Goal: Information Seeking & Learning: Learn about a topic

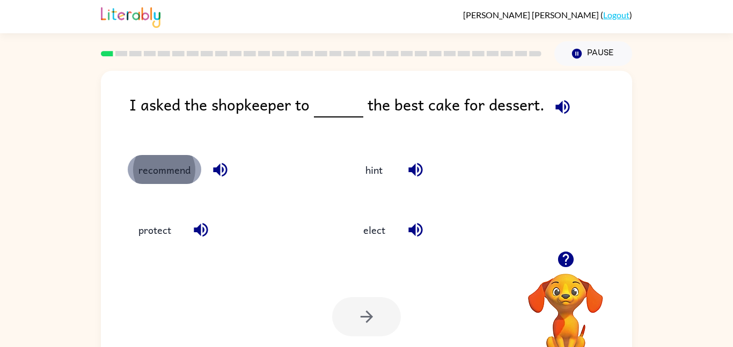
click at [161, 166] on button "recommend" at bounding box center [165, 169] width 74 height 29
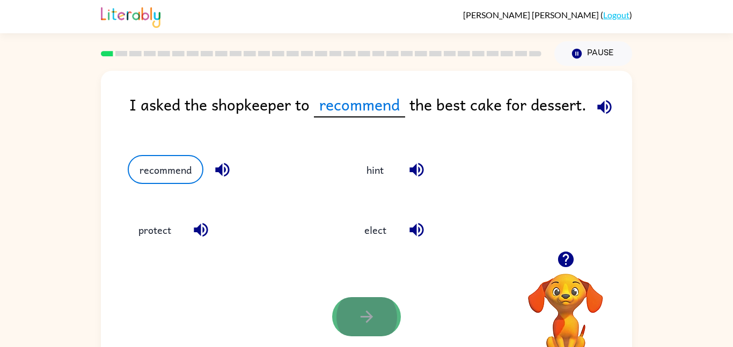
click at [373, 320] on icon "button" at bounding box center [367, 317] width 19 height 19
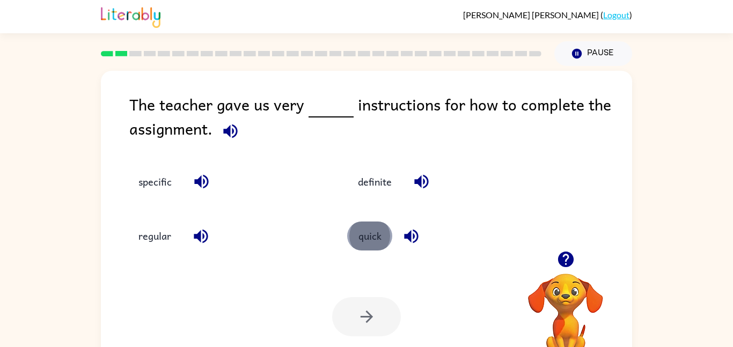
click at [361, 239] on button "quick" at bounding box center [369, 236] width 45 height 29
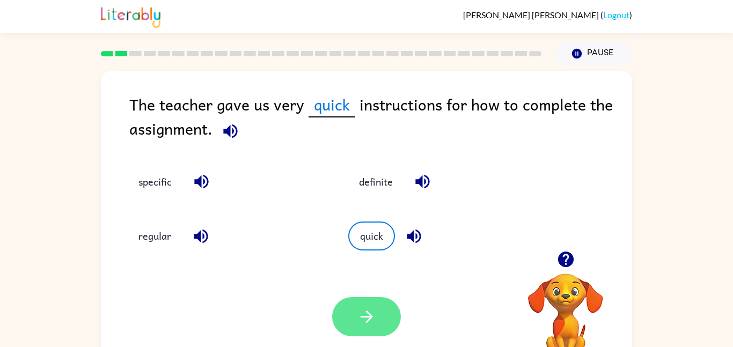
click at [352, 312] on button "button" at bounding box center [366, 316] width 69 height 39
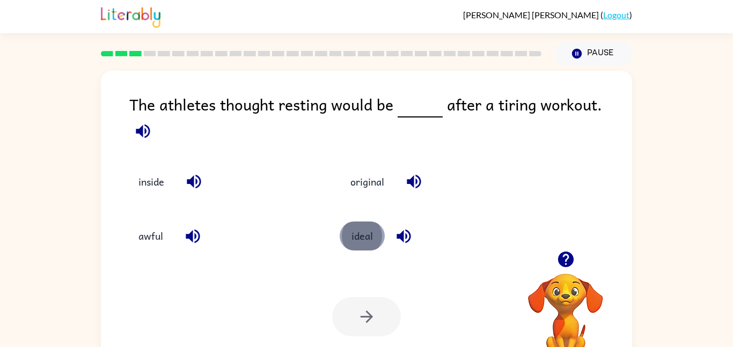
click at [370, 239] on button "ideal" at bounding box center [362, 236] width 45 height 29
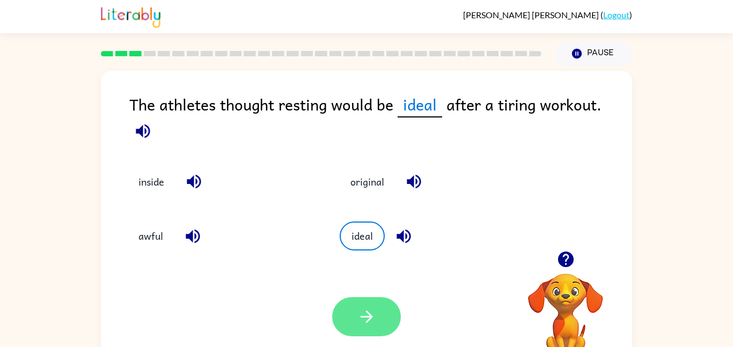
click at [367, 307] on button "button" at bounding box center [366, 316] width 69 height 39
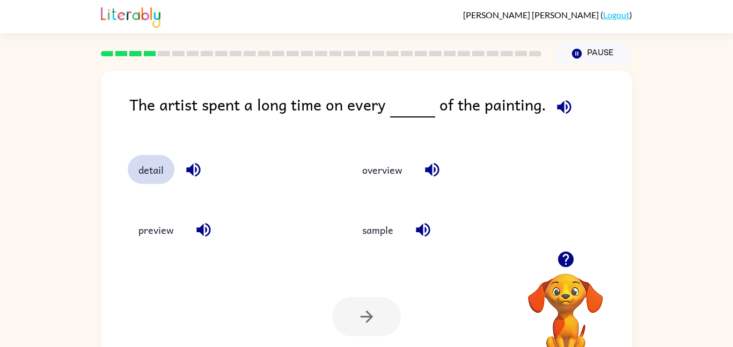
click at [144, 167] on button "detail" at bounding box center [151, 169] width 47 height 29
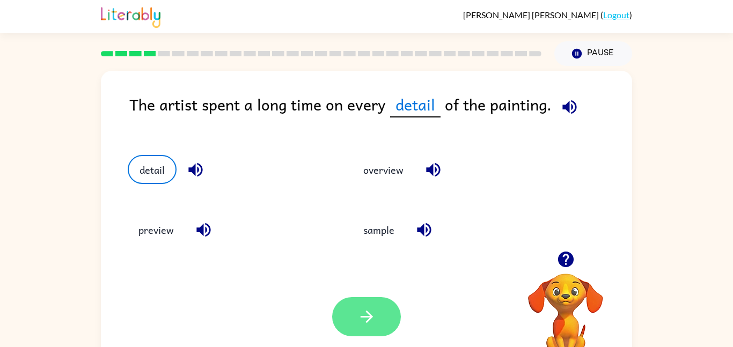
click at [352, 312] on button "button" at bounding box center [366, 316] width 69 height 39
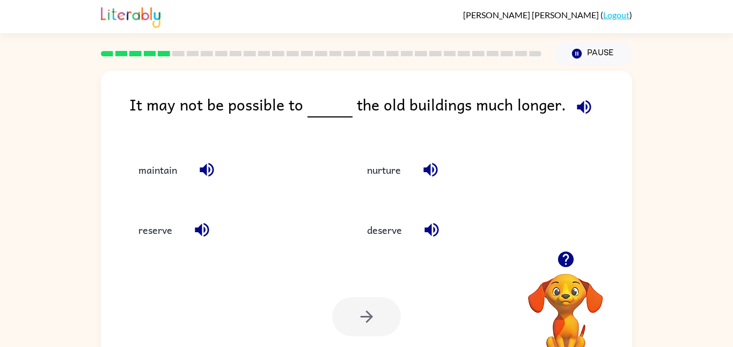
click at [182, 135] on div "maintain" at bounding box center [221, 165] width 229 height 60
click at [149, 241] on button "reserve" at bounding box center [155, 230] width 55 height 29
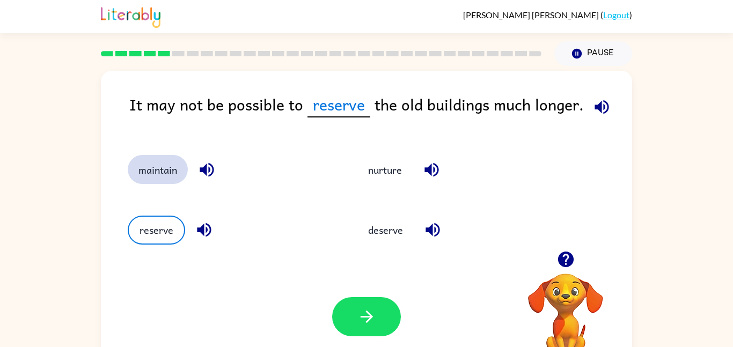
click at [155, 179] on button "maintain" at bounding box center [158, 169] width 60 height 29
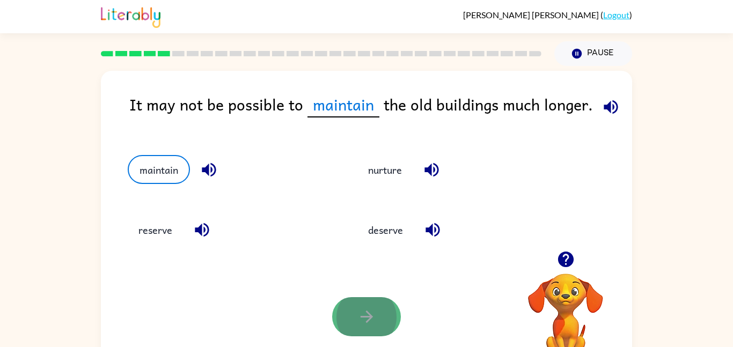
click at [354, 323] on button "button" at bounding box center [366, 316] width 69 height 39
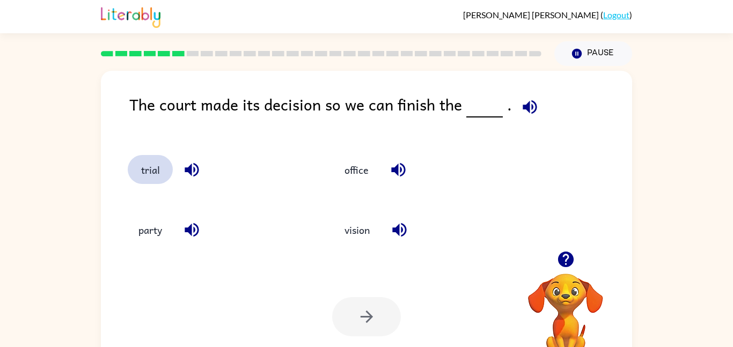
click at [151, 169] on button "trial" at bounding box center [150, 169] width 45 height 29
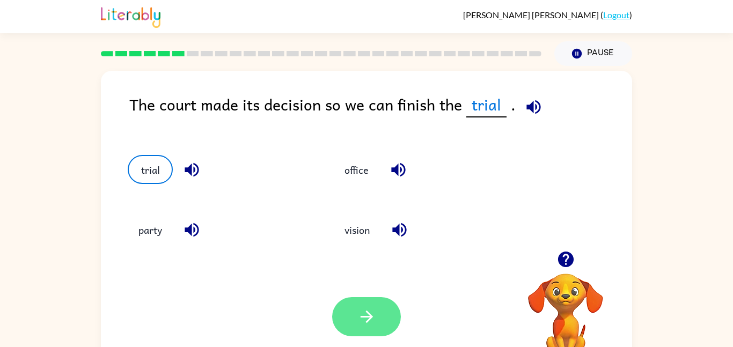
click at [387, 318] on button "button" at bounding box center [366, 316] width 69 height 39
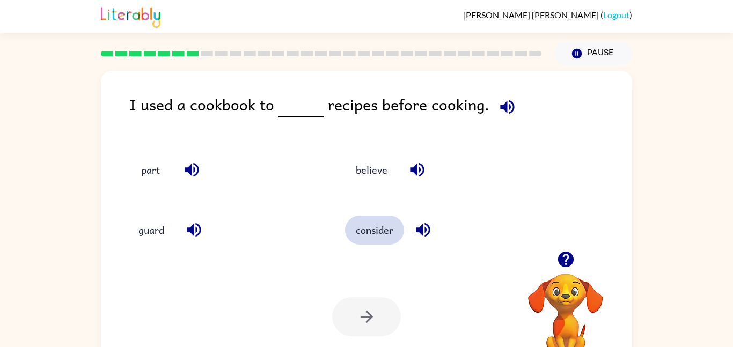
click at [375, 228] on button "consider" at bounding box center [374, 230] width 59 height 29
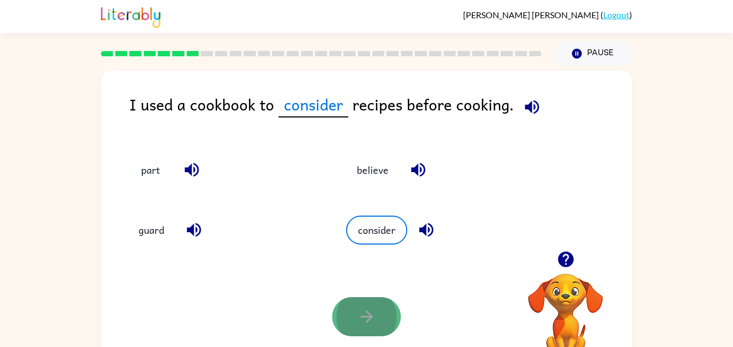
click at [361, 314] on icon "button" at bounding box center [367, 317] width 19 height 19
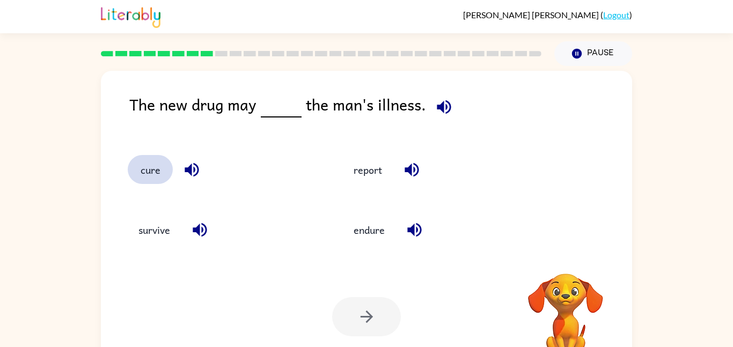
click at [164, 167] on button "cure" at bounding box center [150, 169] width 45 height 29
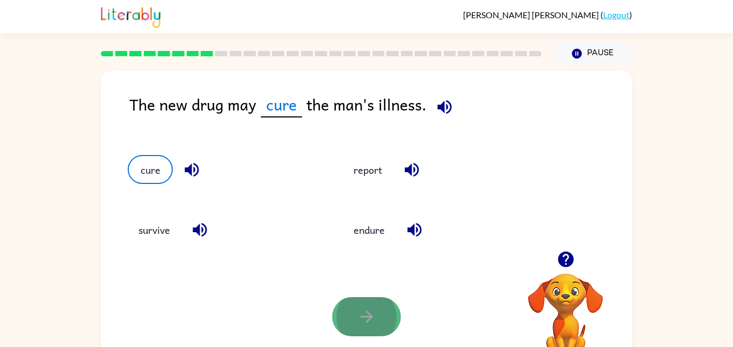
click at [353, 310] on button "button" at bounding box center [366, 316] width 69 height 39
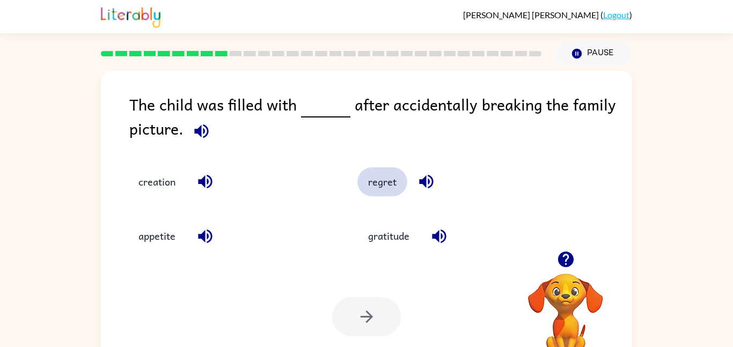
click at [371, 179] on button "regret" at bounding box center [383, 181] width 50 height 29
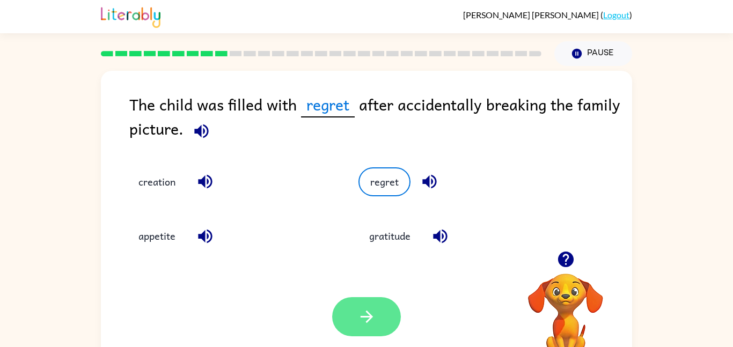
click at [368, 317] on icon "button" at bounding box center [366, 317] width 12 height 12
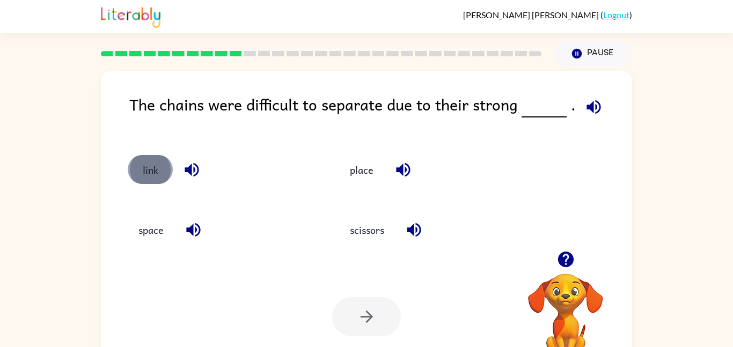
click at [164, 177] on button "link" at bounding box center [150, 169] width 45 height 29
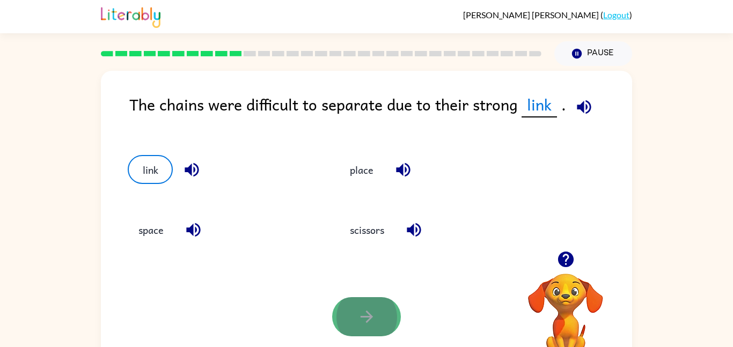
click at [388, 307] on button "button" at bounding box center [366, 316] width 69 height 39
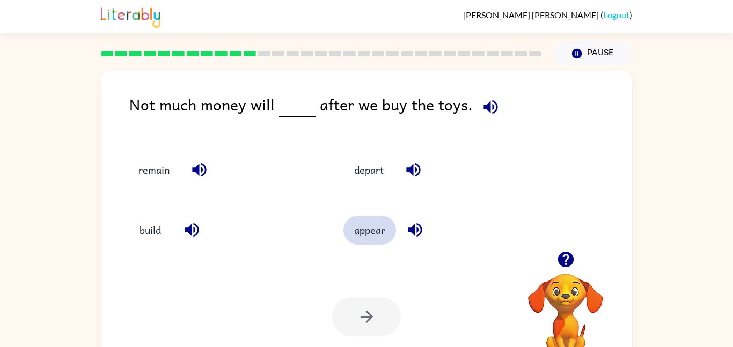
click at [362, 231] on button "appear" at bounding box center [370, 230] width 53 height 29
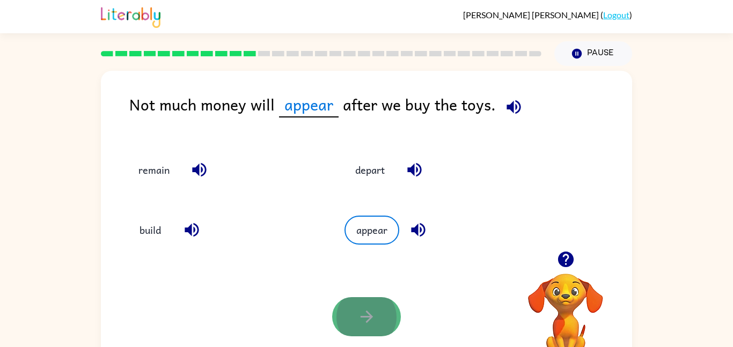
click at [365, 322] on icon "button" at bounding box center [367, 317] width 19 height 19
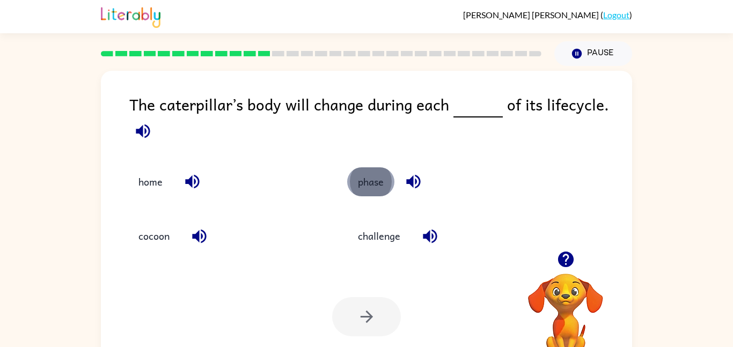
click at [366, 187] on button "phase" at bounding box center [370, 181] width 47 height 29
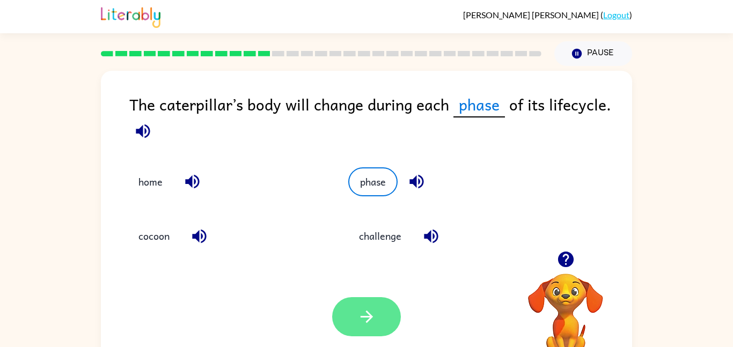
click at [368, 315] on icon "button" at bounding box center [367, 317] width 19 height 19
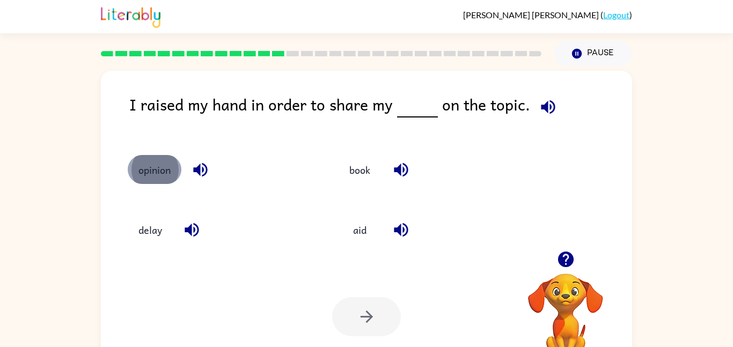
click at [150, 161] on button "opinion" at bounding box center [155, 169] width 54 height 29
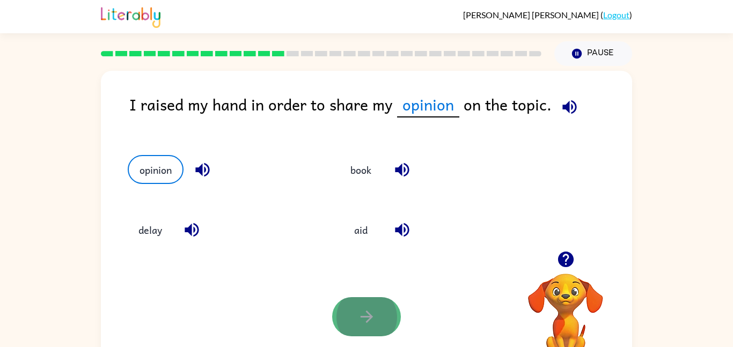
click at [366, 311] on icon "button" at bounding box center [366, 317] width 12 height 12
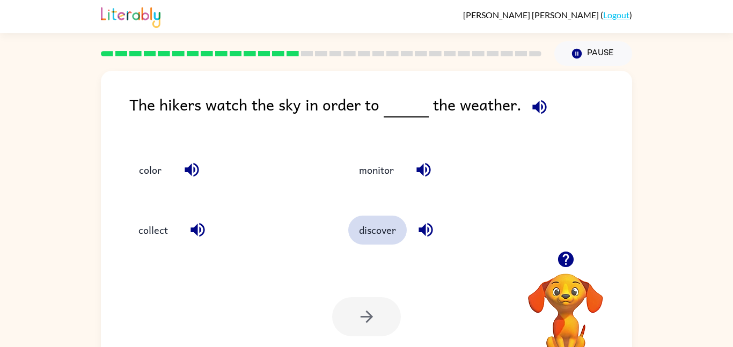
click at [387, 231] on button "discover" at bounding box center [377, 230] width 59 height 29
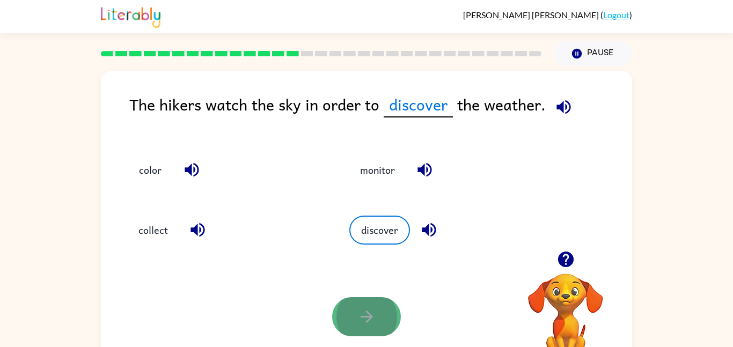
click at [360, 324] on icon "button" at bounding box center [367, 317] width 19 height 19
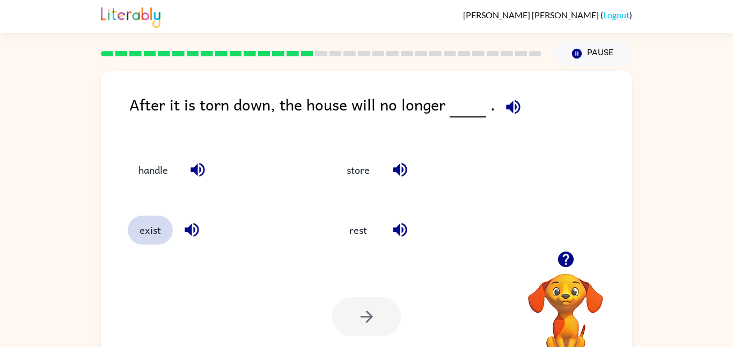
click at [148, 236] on button "exist" at bounding box center [150, 230] width 45 height 29
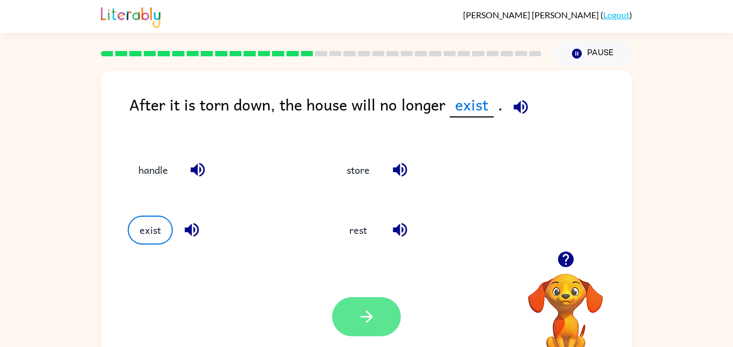
click at [353, 318] on button "button" at bounding box center [366, 316] width 69 height 39
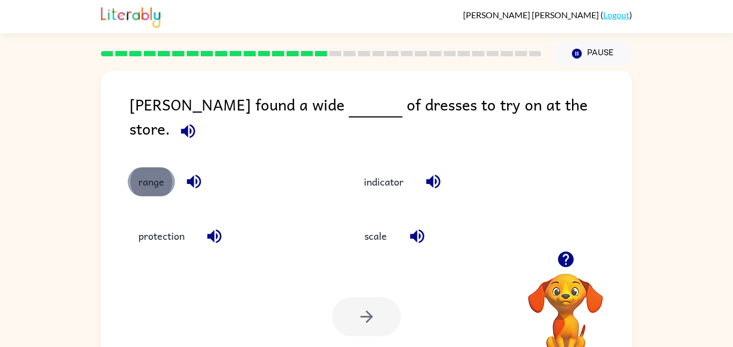
click at [156, 171] on button "range" at bounding box center [151, 181] width 47 height 29
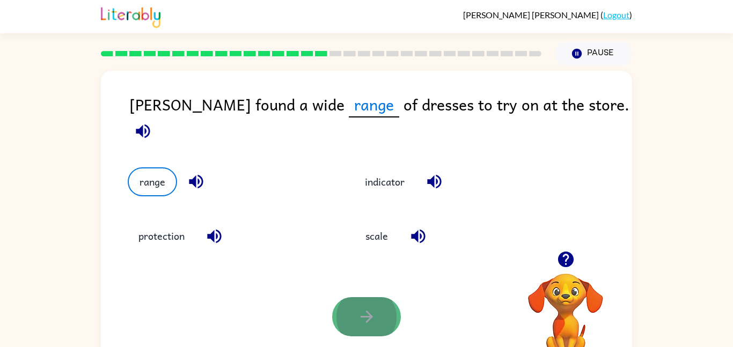
click at [375, 322] on icon "button" at bounding box center [367, 317] width 19 height 19
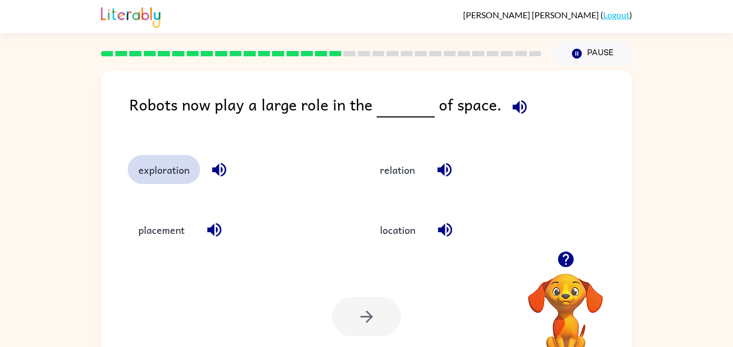
click at [140, 172] on button "exploration" at bounding box center [164, 169] width 72 height 29
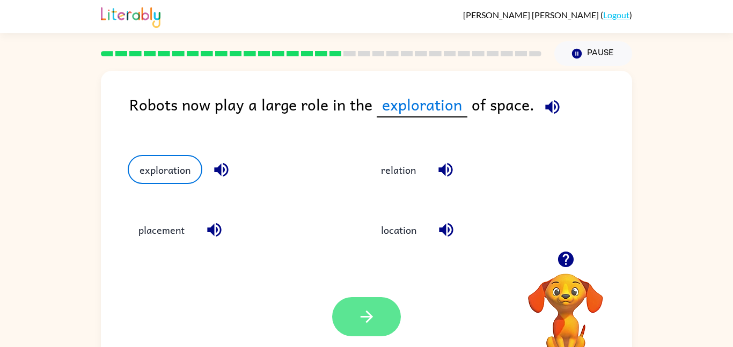
click at [347, 311] on button "button" at bounding box center [366, 316] width 69 height 39
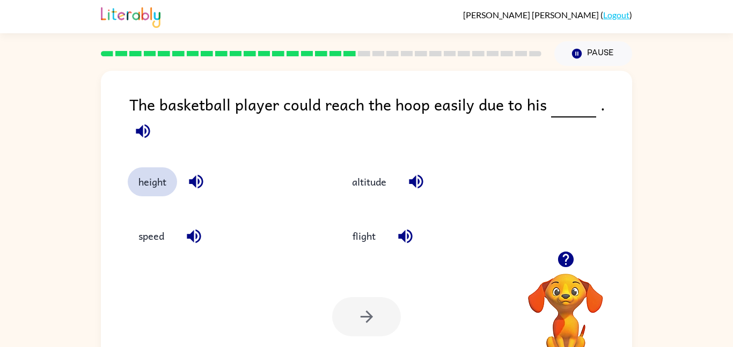
click at [159, 167] on button "height" at bounding box center [152, 181] width 49 height 29
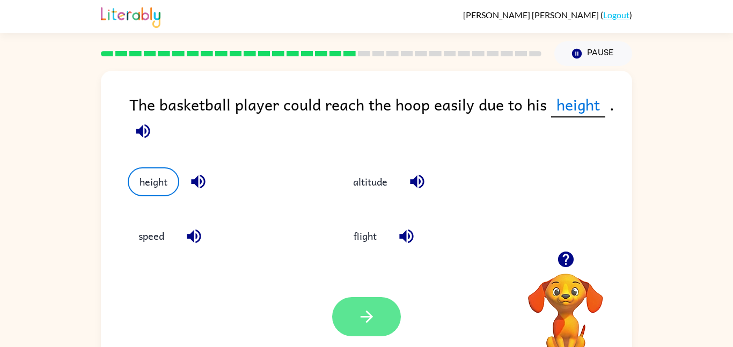
click at [358, 303] on button "button" at bounding box center [366, 316] width 69 height 39
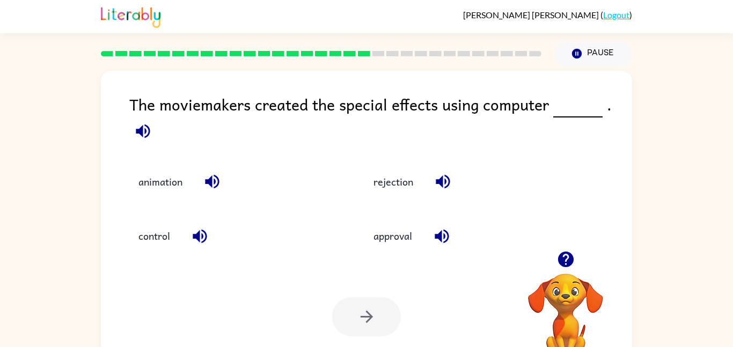
scroll to position [30, 0]
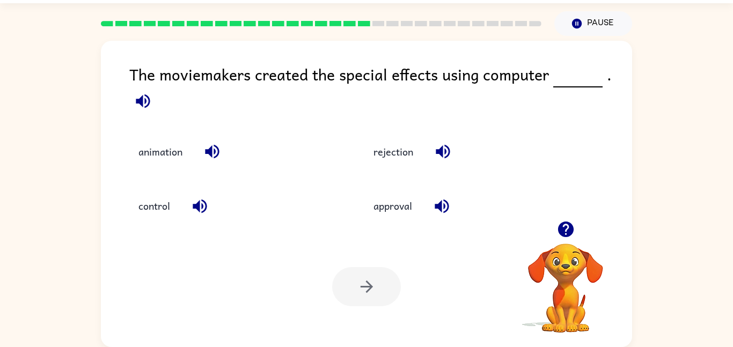
click at [194, 141] on div "animation" at bounding box center [233, 151] width 210 height 29
click at [183, 153] on button "animation" at bounding box center [160, 151] width 65 height 29
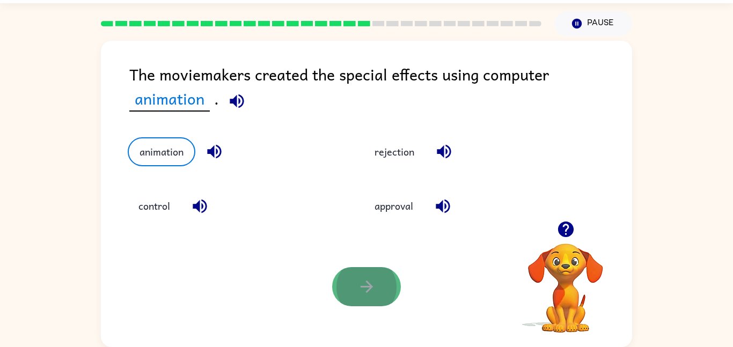
click at [345, 283] on button "button" at bounding box center [366, 286] width 69 height 39
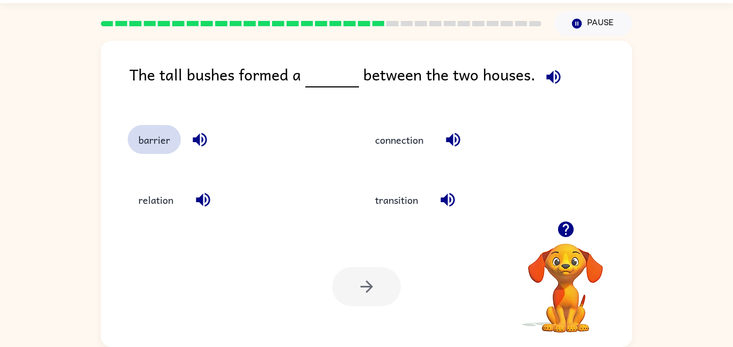
click at [139, 148] on button "barrier" at bounding box center [154, 139] width 53 height 29
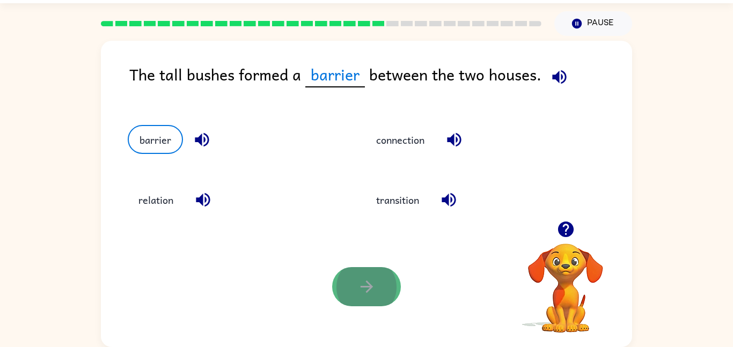
click at [388, 301] on button "button" at bounding box center [366, 286] width 69 height 39
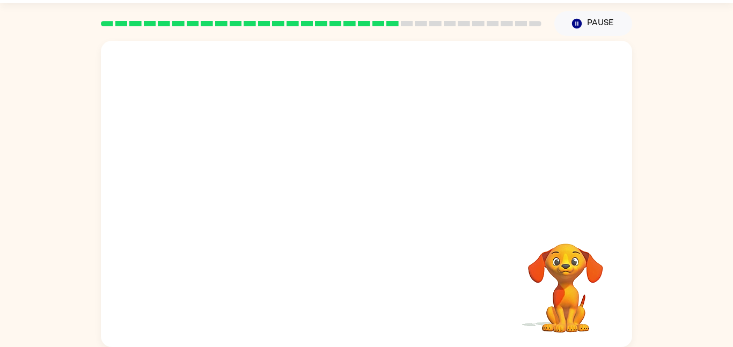
click at [258, 192] on video "Your browser must support playing .mp4 files to use Literably. Please try using…" at bounding box center [366, 131] width 531 height 180
click at [261, 191] on video "Your browser must support playing .mp4 files to use Literably. Please try using…" at bounding box center [366, 131] width 531 height 180
click at [260, 190] on video "Your browser must support playing .mp4 files to use Literably. Please try using…" at bounding box center [366, 131] width 531 height 180
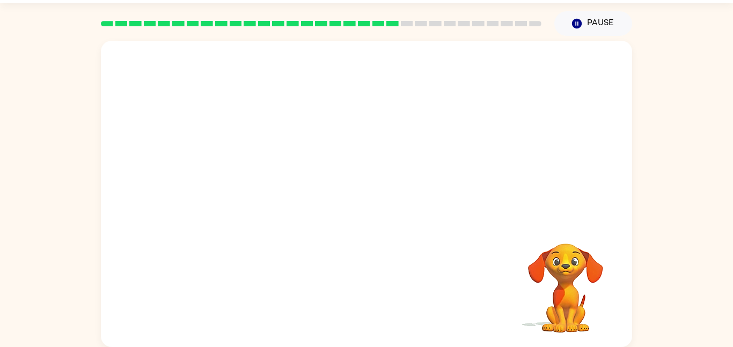
click at [260, 190] on video "Your browser must support playing .mp4 files to use Literably. Please try using…" at bounding box center [366, 131] width 531 height 180
click at [346, 202] on button "button" at bounding box center [366, 199] width 69 height 39
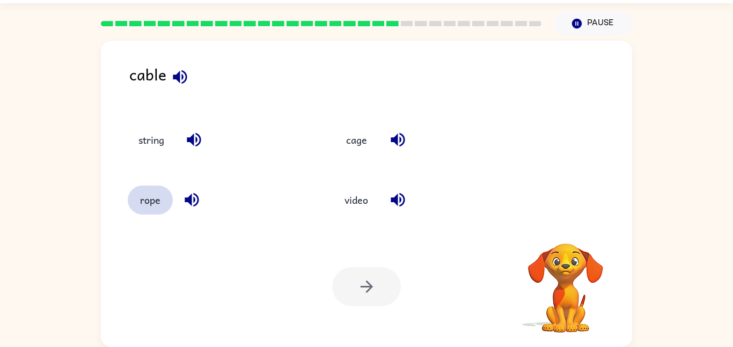
click at [151, 202] on button "rope" at bounding box center [150, 200] width 45 height 29
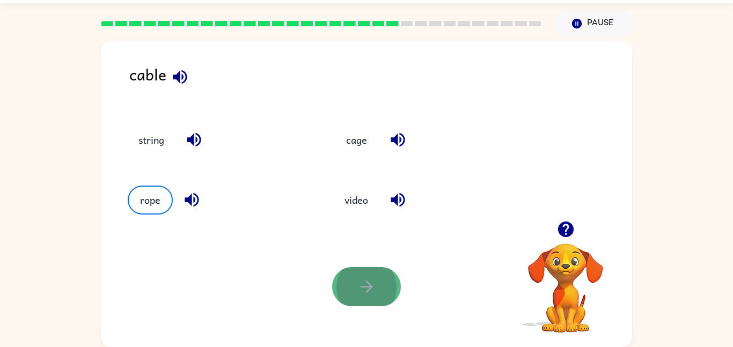
click at [390, 293] on button "button" at bounding box center [366, 286] width 69 height 39
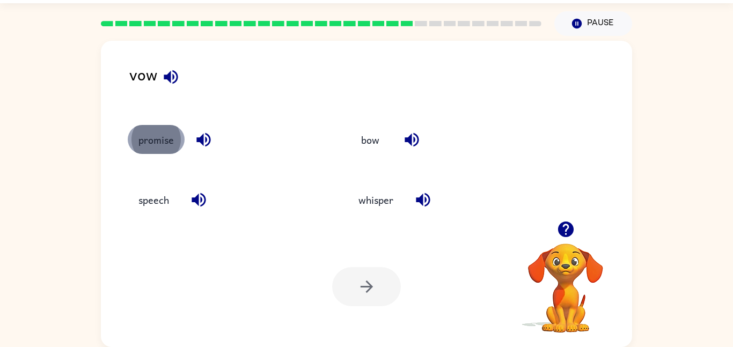
click at [167, 143] on button "promise" at bounding box center [156, 139] width 57 height 29
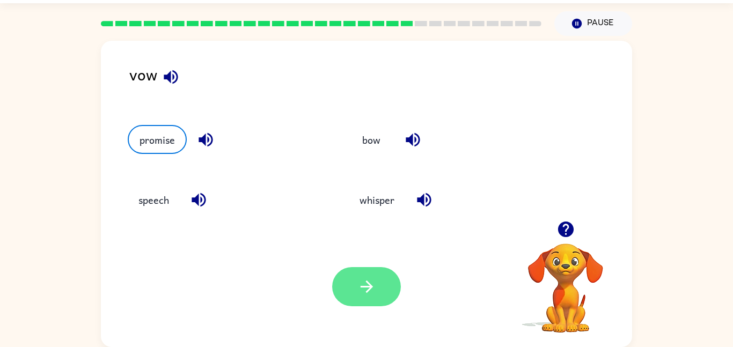
click at [346, 278] on button "button" at bounding box center [366, 286] width 69 height 39
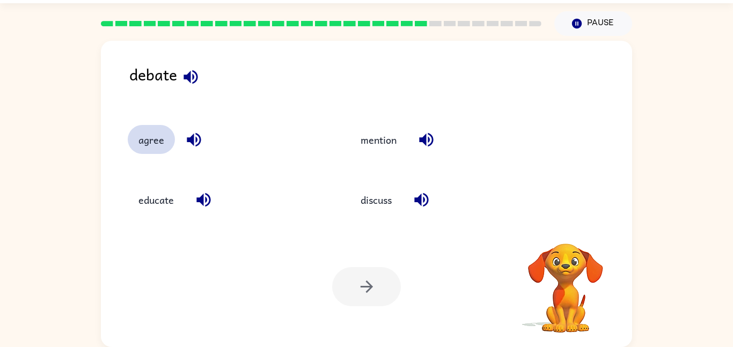
click at [165, 143] on button "agree" at bounding box center [151, 139] width 47 height 29
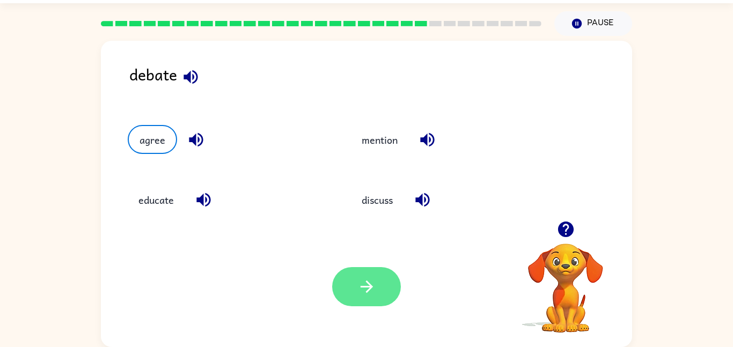
click at [358, 295] on icon "button" at bounding box center [367, 287] width 19 height 19
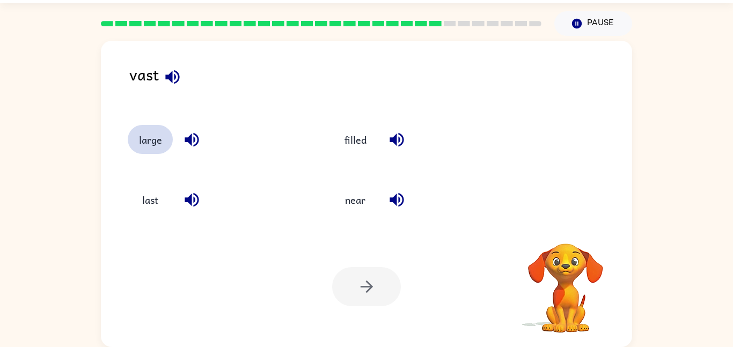
click at [144, 143] on button "large" at bounding box center [150, 139] width 45 height 29
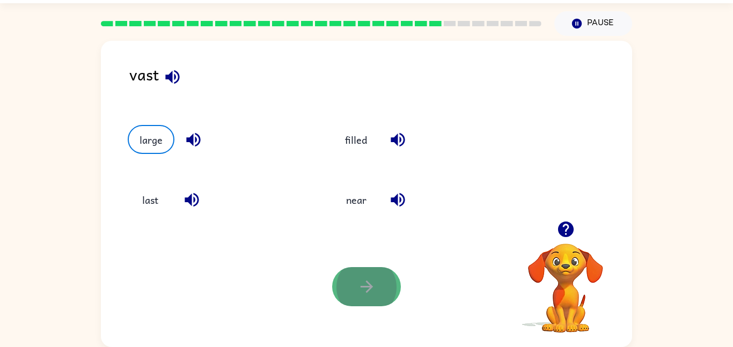
click at [341, 283] on button "button" at bounding box center [366, 286] width 69 height 39
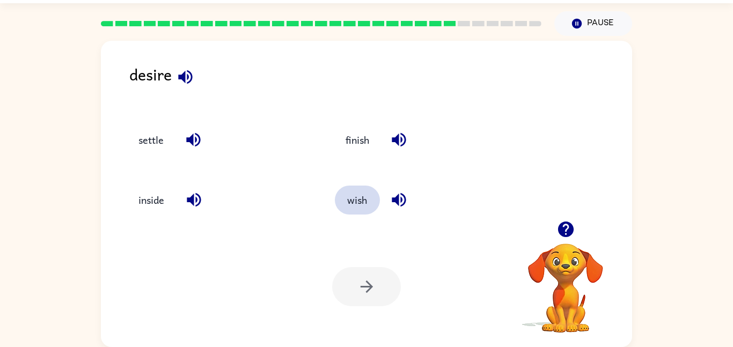
click at [357, 200] on button "wish" at bounding box center [357, 200] width 45 height 29
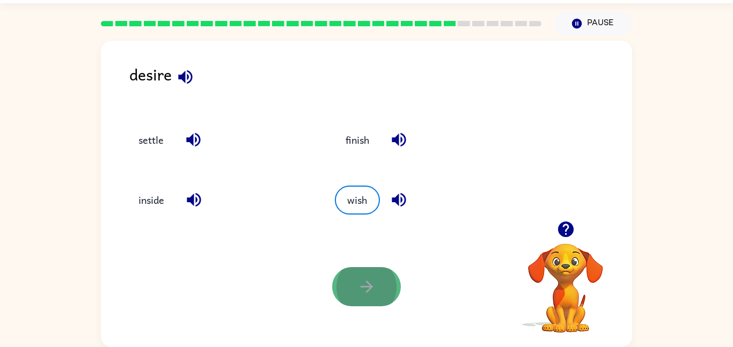
click at [362, 275] on button "button" at bounding box center [366, 286] width 69 height 39
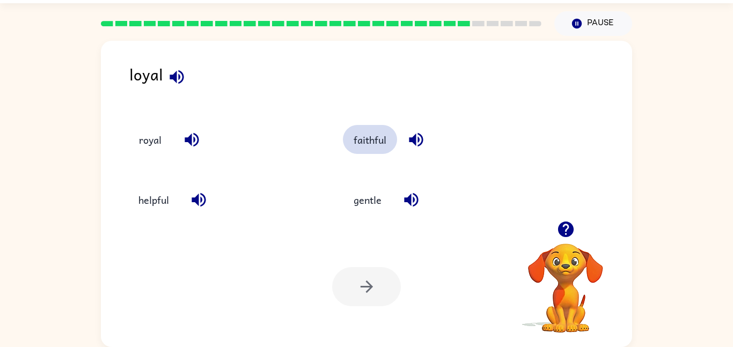
click at [358, 135] on button "faithful" at bounding box center [370, 139] width 54 height 29
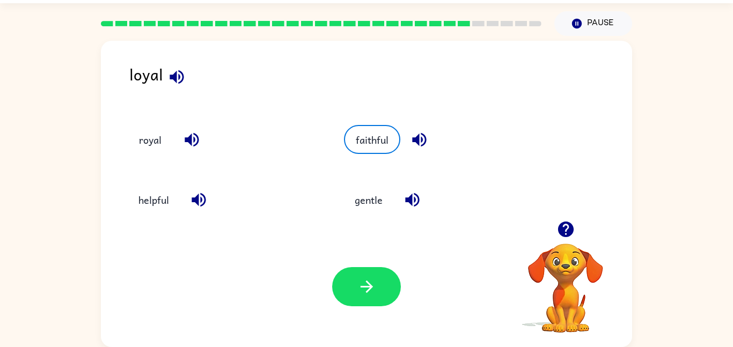
click at [356, 320] on div "Your browser must support playing .mp4 files to use Literably. Please try using…" at bounding box center [366, 287] width 531 height 121
click at [358, 282] on icon "button" at bounding box center [367, 287] width 19 height 19
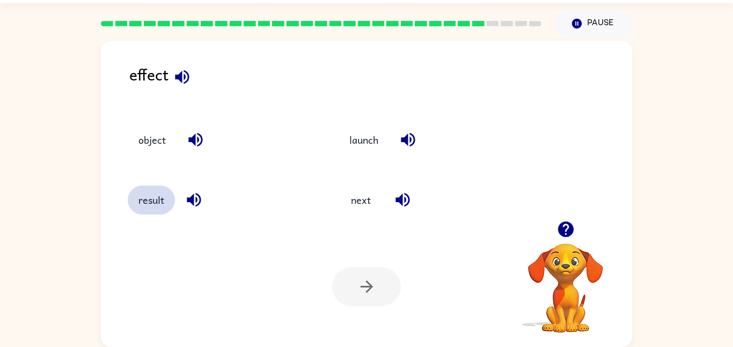
click at [164, 205] on button "result" at bounding box center [151, 200] width 47 height 29
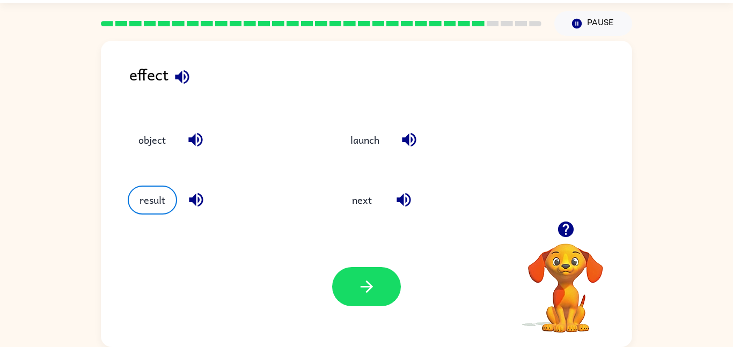
click at [366, 264] on div "Your browser must support playing .mp4 files to use Literably. Please try using…" at bounding box center [366, 287] width 531 height 121
click at [359, 286] on icon "button" at bounding box center [367, 287] width 19 height 19
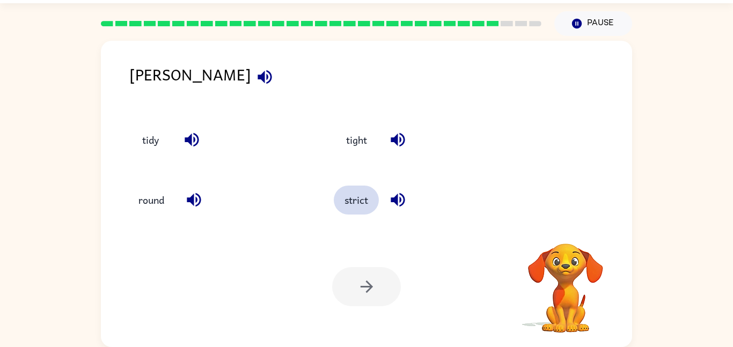
click at [366, 200] on button "strict" at bounding box center [356, 200] width 45 height 29
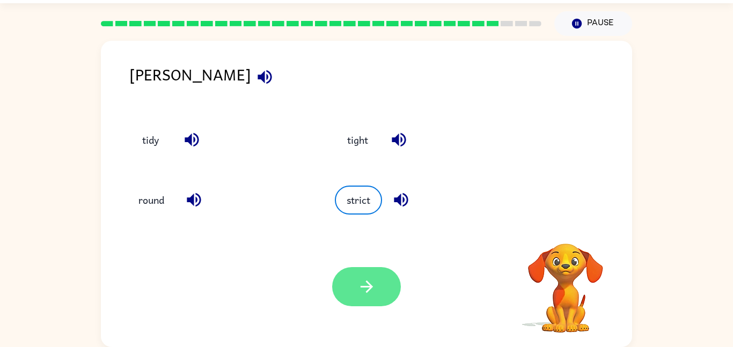
click at [354, 286] on button "button" at bounding box center [366, 286] width 69 height 39
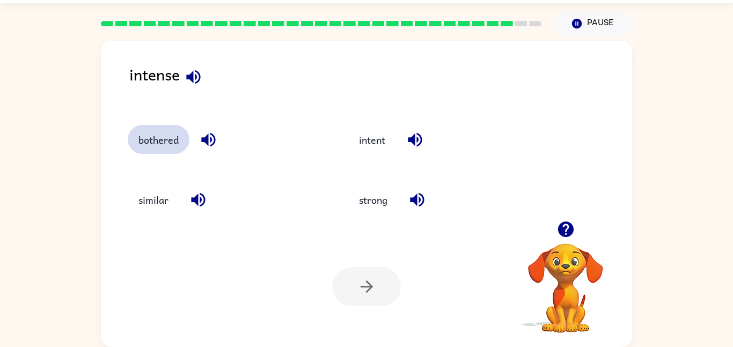
click at [142, 137] on button "bothered" at bounding box center [159, 139] width 62 height 29
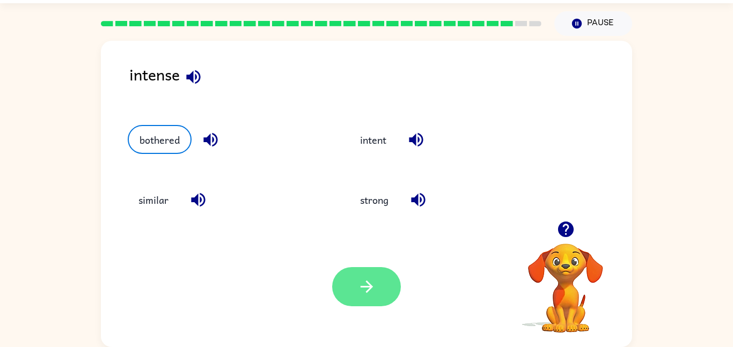
click at [354, 295] on button "button" at bounding box center [366, 286] width 69 height 39
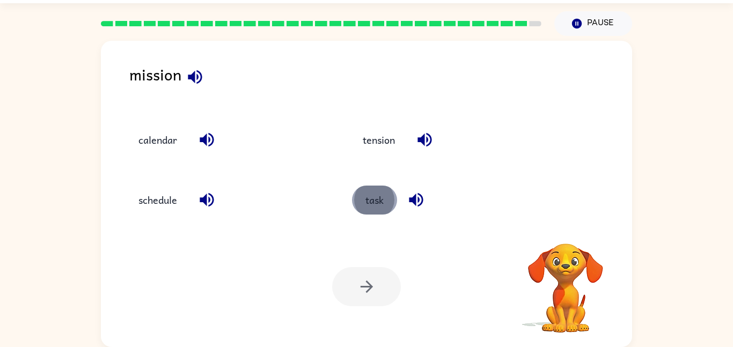
click at [376, 205] on button "task" at bounding box center [374, 200] width 45 height 29
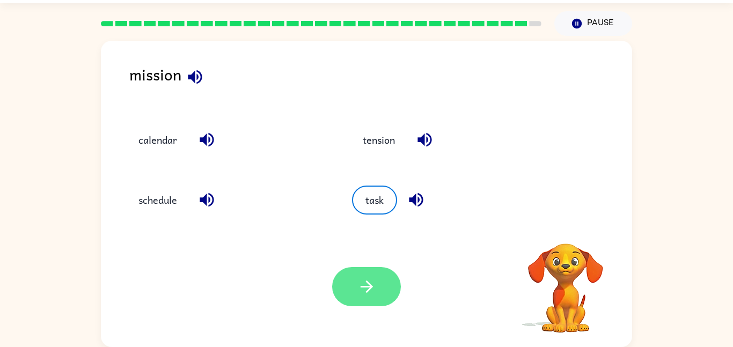
click at [365, 283] on icon "button" at bounding box center [367, 287] width 19 height 19
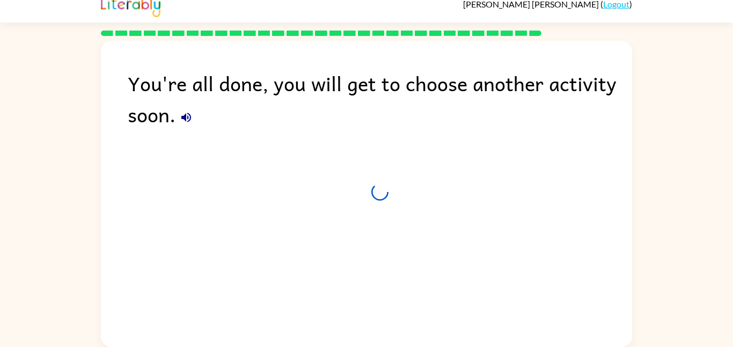
scroll to position [11, 0]
